Goal: Task Accomplishment & Management: Manage account settings

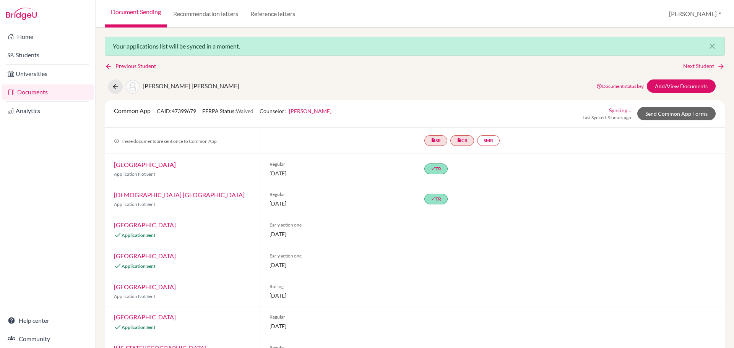
click at [32, 93] on link "Documents" at bounding box center [48, 91] width 92 height 15
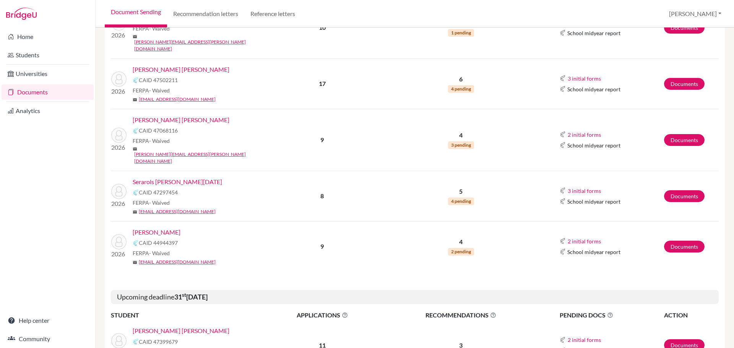
scroll to position [841, 0]
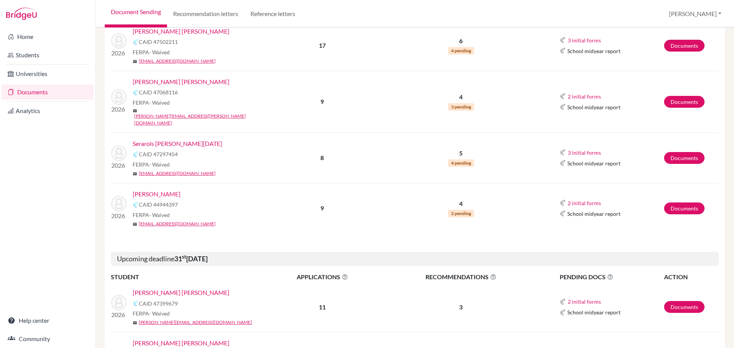
click at [208, 288] on link "[PERSON_NAME] [PERSON_NAME]" at bounding box center [181, 292] width 97 height 9
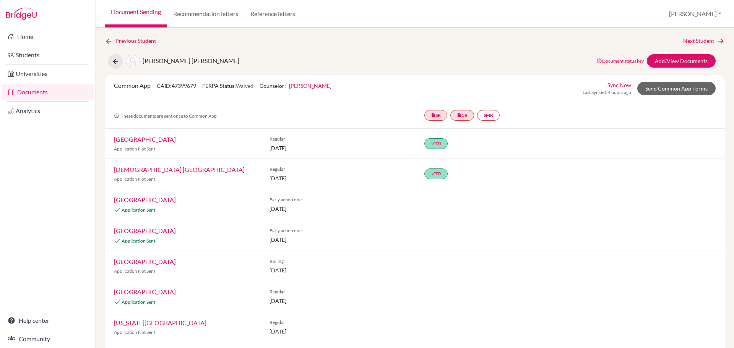
click at [36, 91] on link "Documents" at bounding box center [48, 91] width 92 height 15
